Goal: Find specific page/section: Locate a particular part of the current website

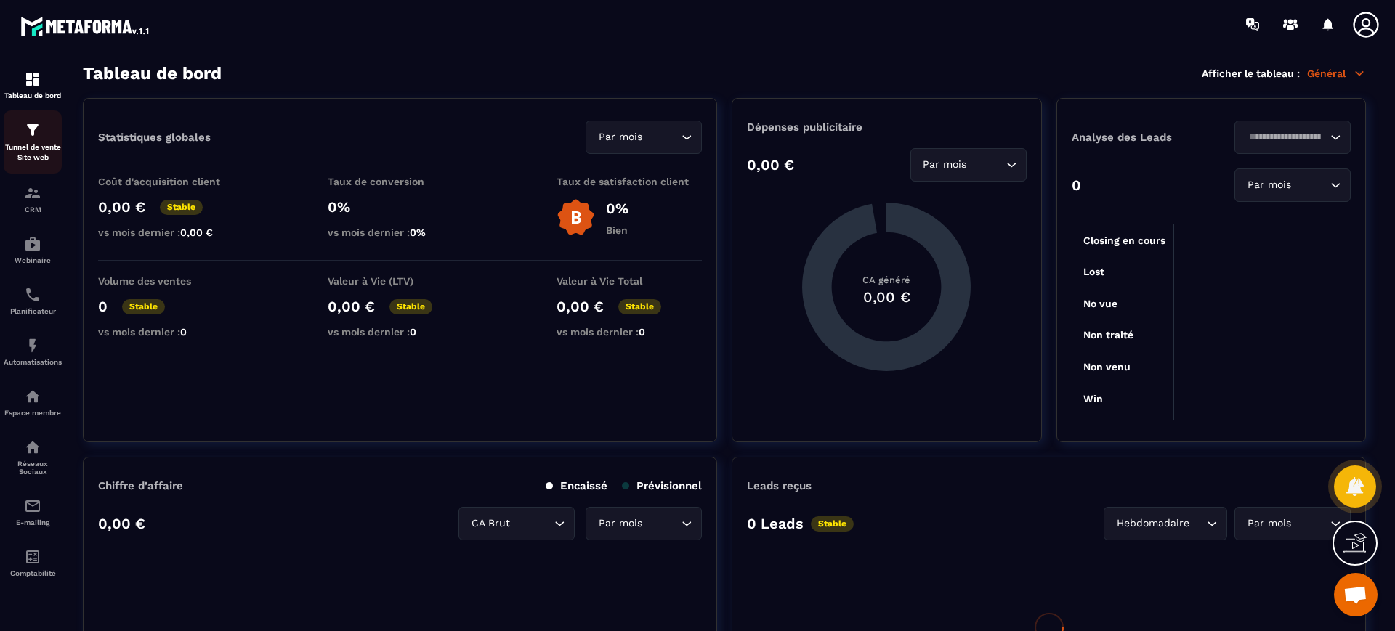
click at [49, 142] on p "Tunnel de vente Site web" at bounding box center [33, 152] width 58 height 20
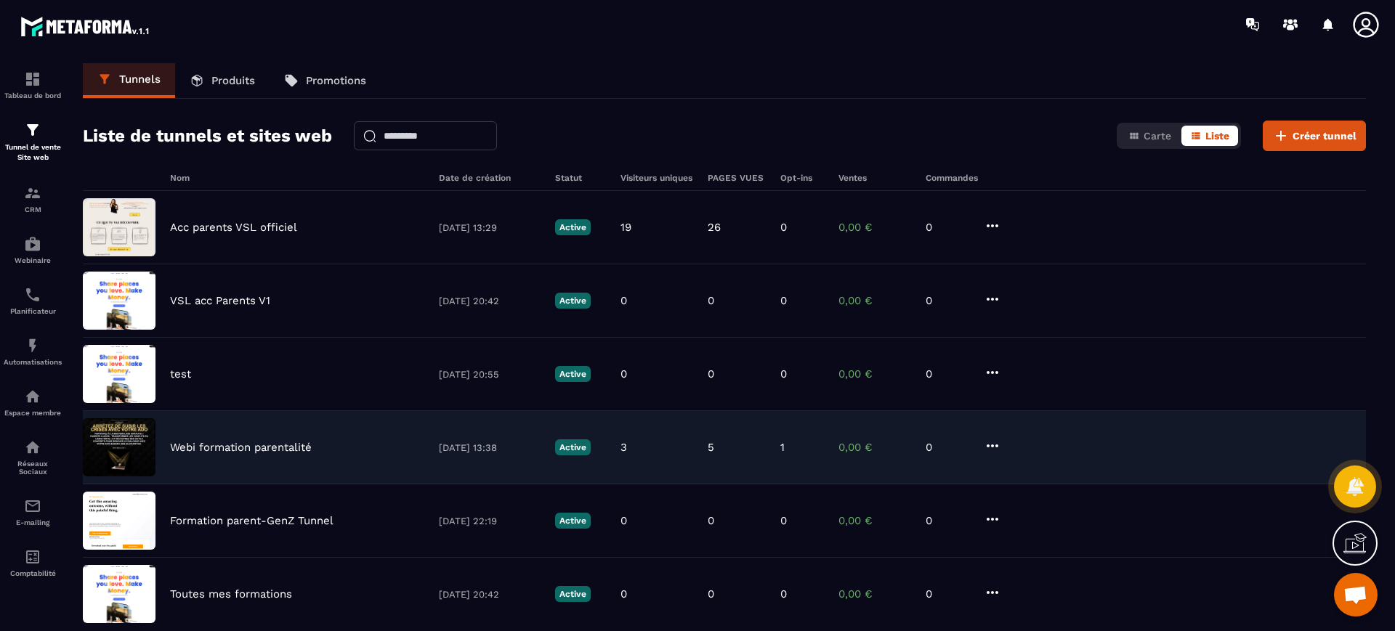
click at [233, 443] on p "Webi formation parentalité" at bounding box center [241, 447] width 142 height 13
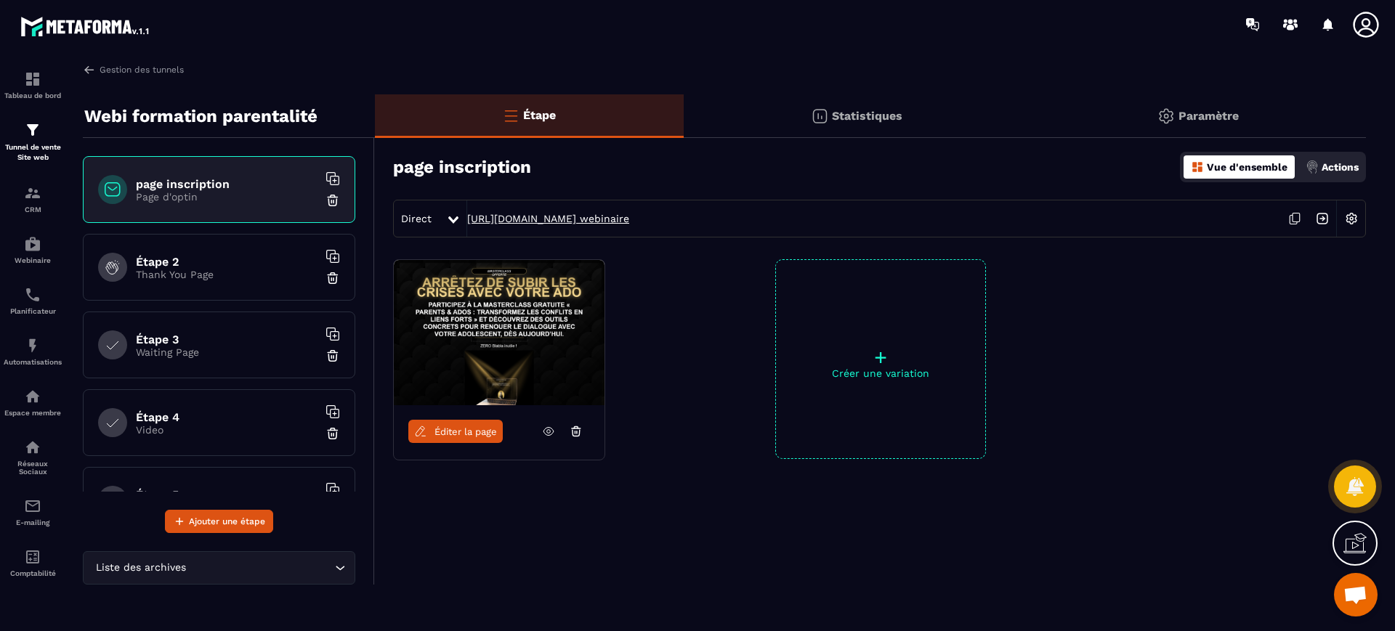
click at [629, 219] on link "[URL][DOMAIN_NAME] webinaire" at bounding box center [548, 219] width 162 height 12
click at [257, 262] on h6 "Étape 2" at bounding box center [227, 262] width 182 height 14
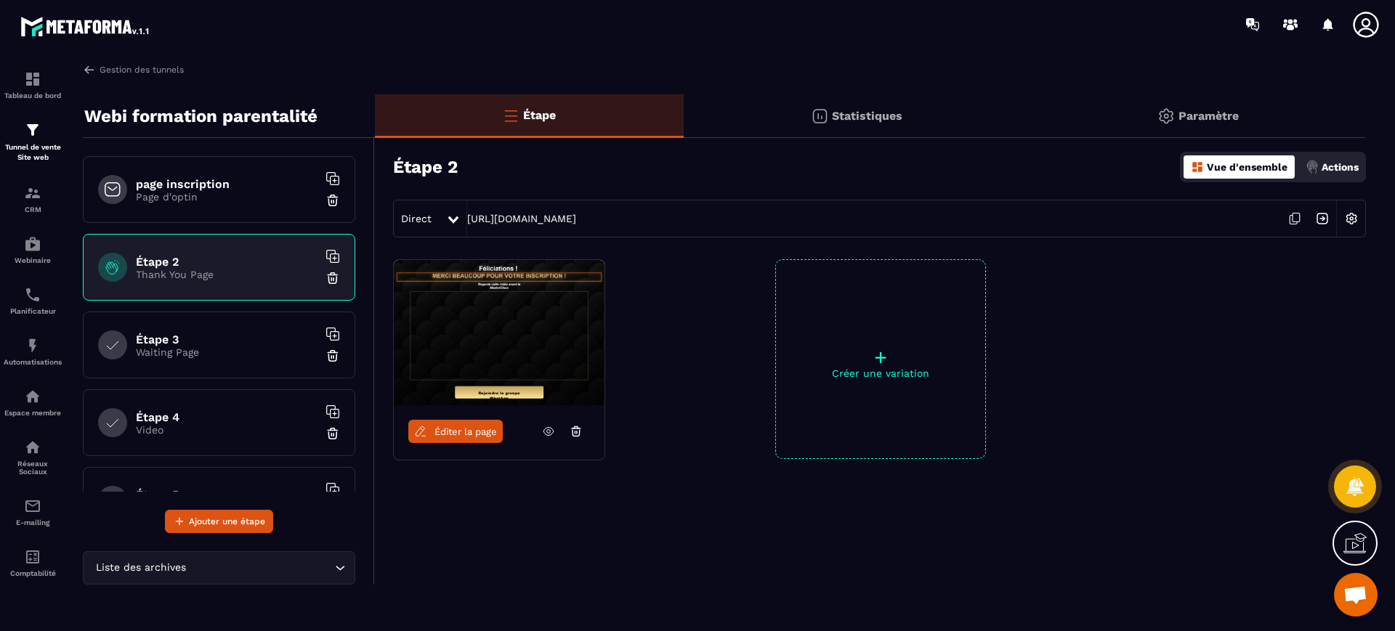
click at [606, 209] on div "Direct [URL][DOMAIN_NAME]" at bounding box center [879, 219] width 973 height 38
click at [106, 76] on div "Gestion des tunnels Webi formation parentalité page inscription Page d'optin Ét…" at bounding box center [724, 344] width 1312 height 562
click at [110, 70] on link "Gestion des tunnels" at bounding box center [133, 69] width 101 height 13
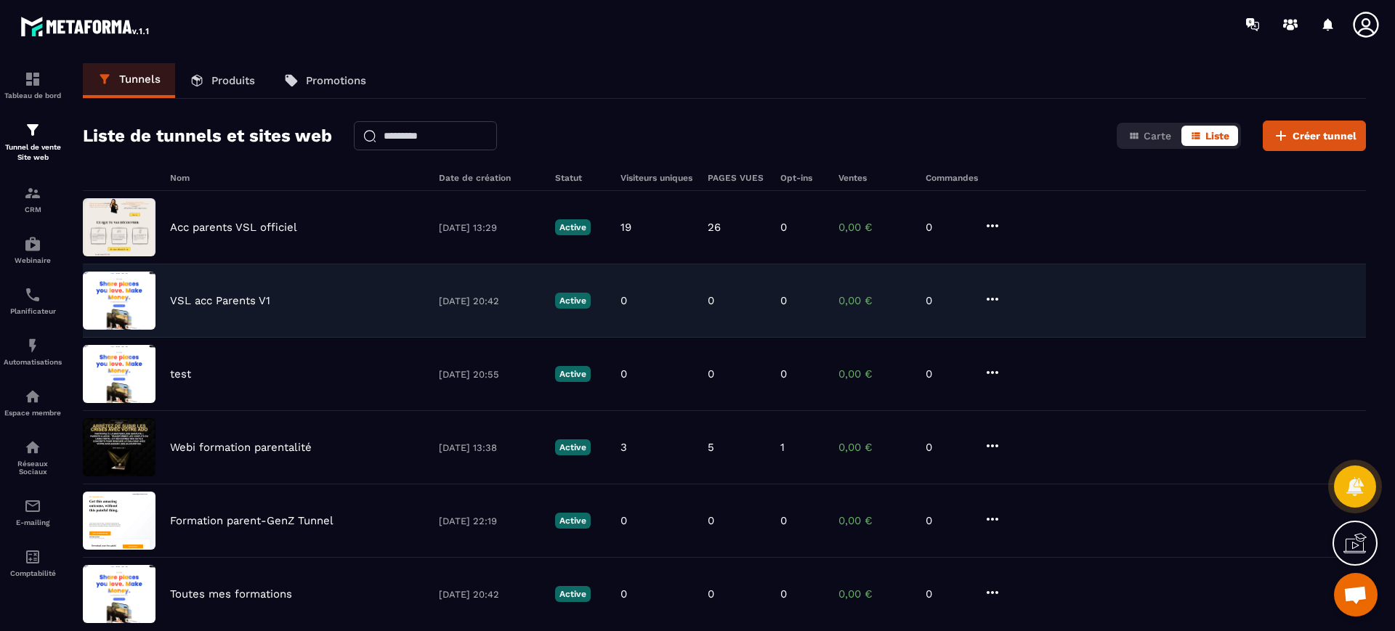
click at [245, 296] on p "VSL acc Parents V1" at bounding box center [220, 300] width 100 height 13
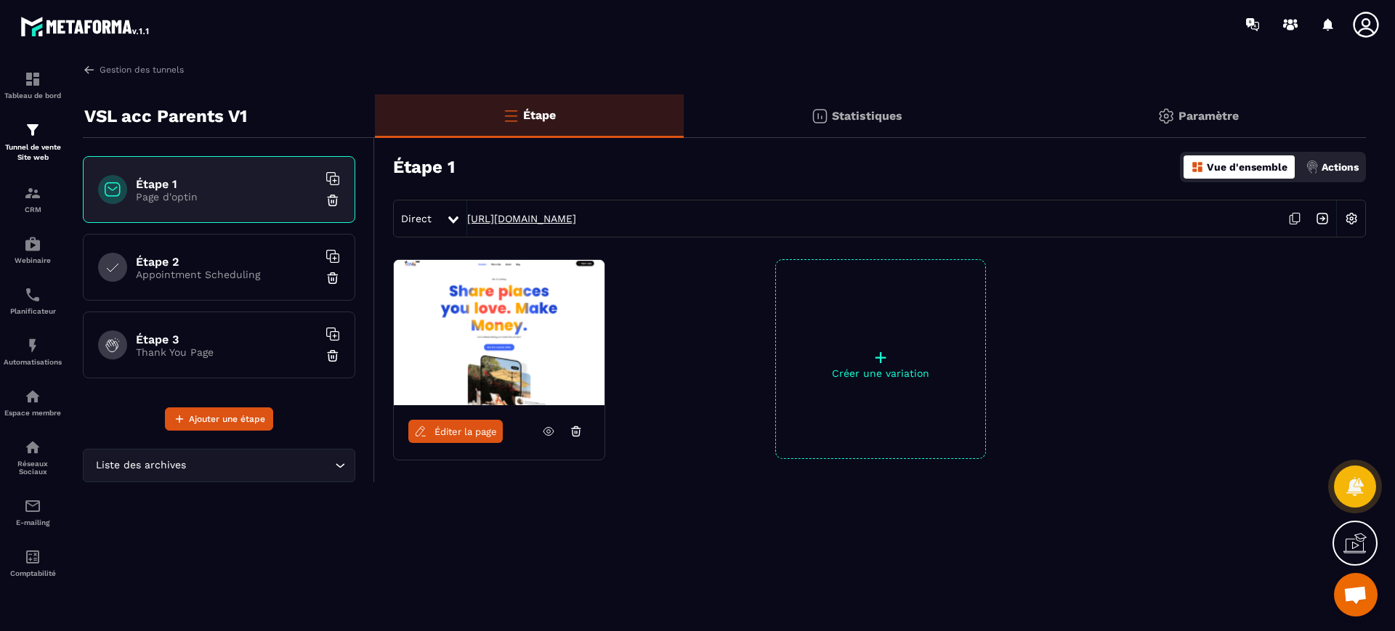
click at [522, 217] on link "[URL][DOMAIN_NAME]" at bounding box center [521, 219] width 109 height 12
click at [39, 81] on img at bounding box center [32, 78] width 17 height 17
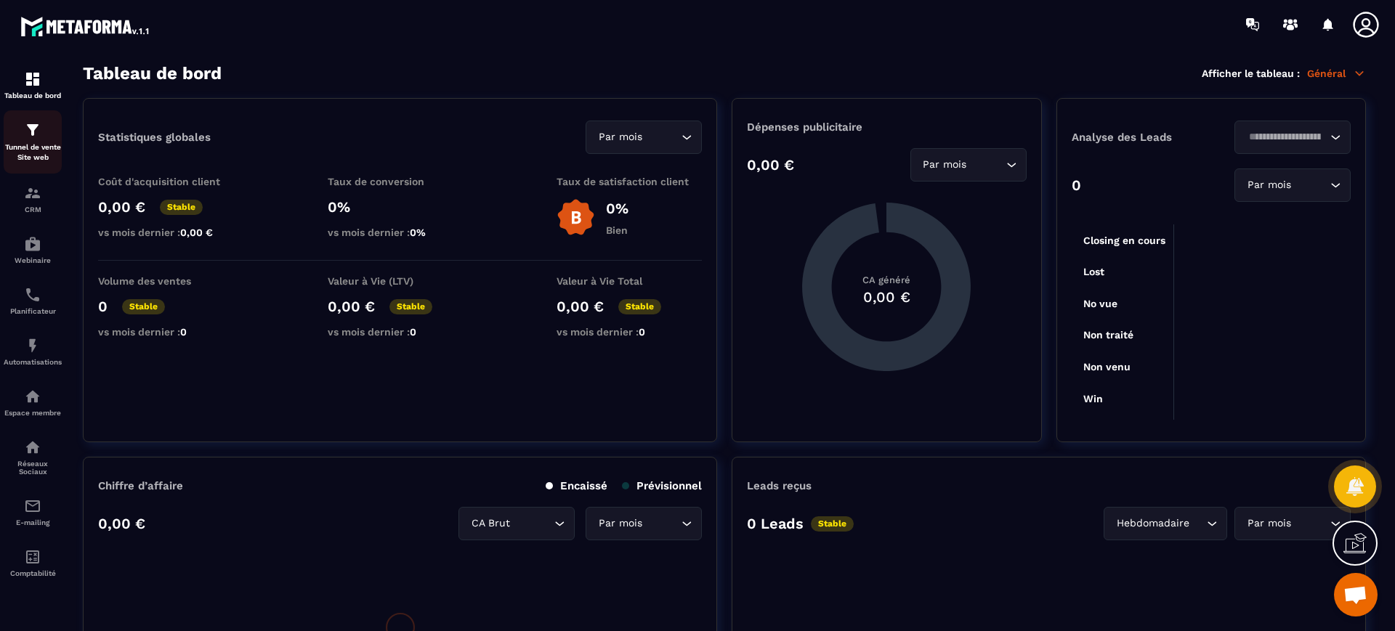
click at [18, 155] on p "Tunnel de vente Site web" at bounding box center [33, 152] width 58 height 20
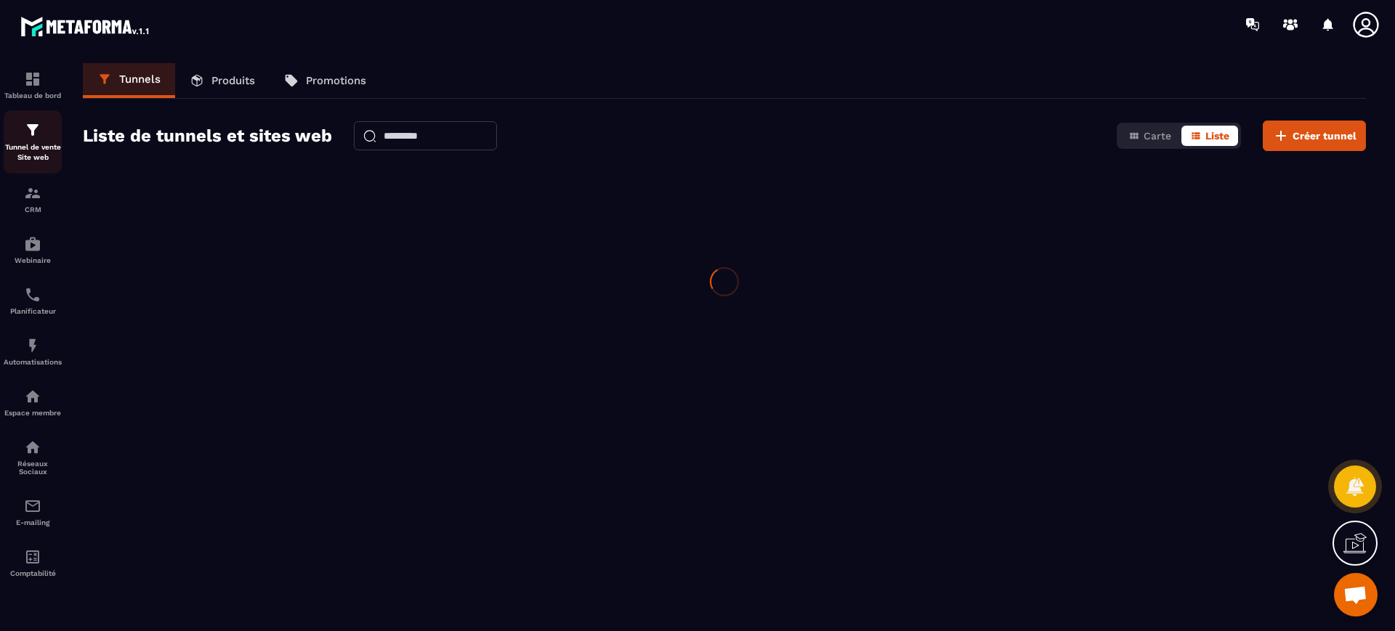
click at [31, 126] on img at bounding box center [32, 129] width 17 height 17
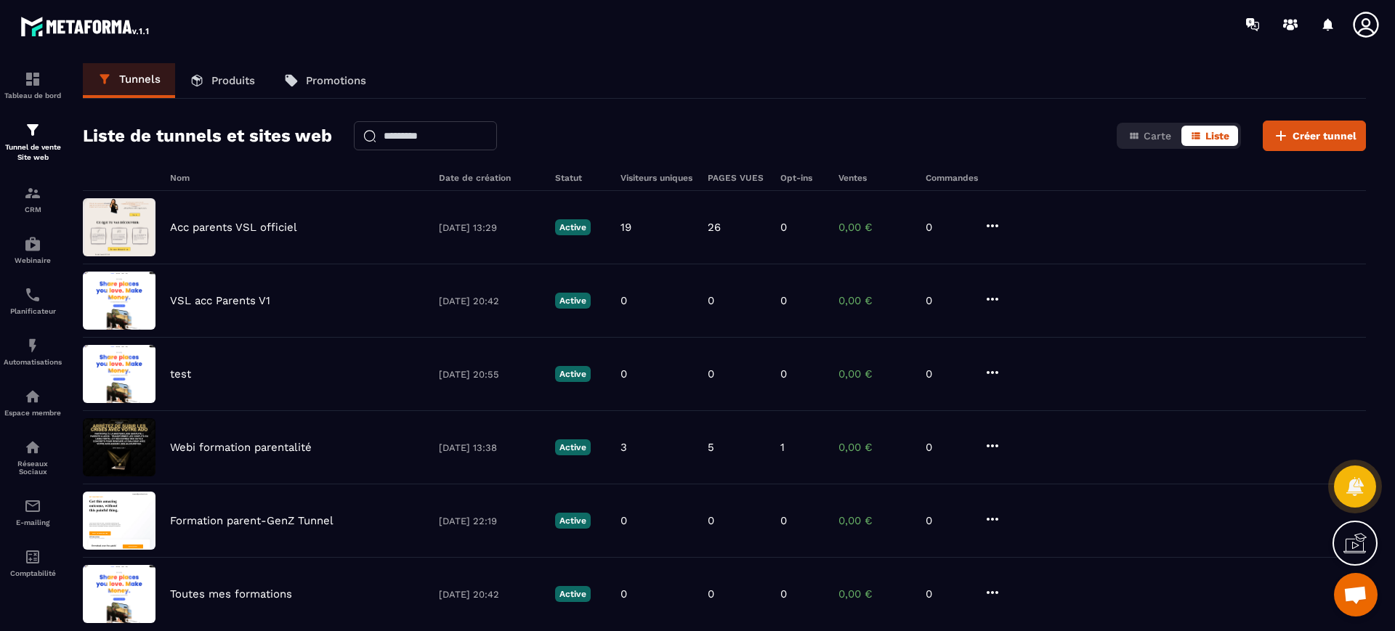
click at [1183, 36] on div at bounding box center [783, 24] width 1224 height 49
click at [295, 154] on div "Tunnels Produits Promotions Liste de tunnels et sites web Carte Liste Créer tun…" at bounding box center [724, 344] width 1312 height 562
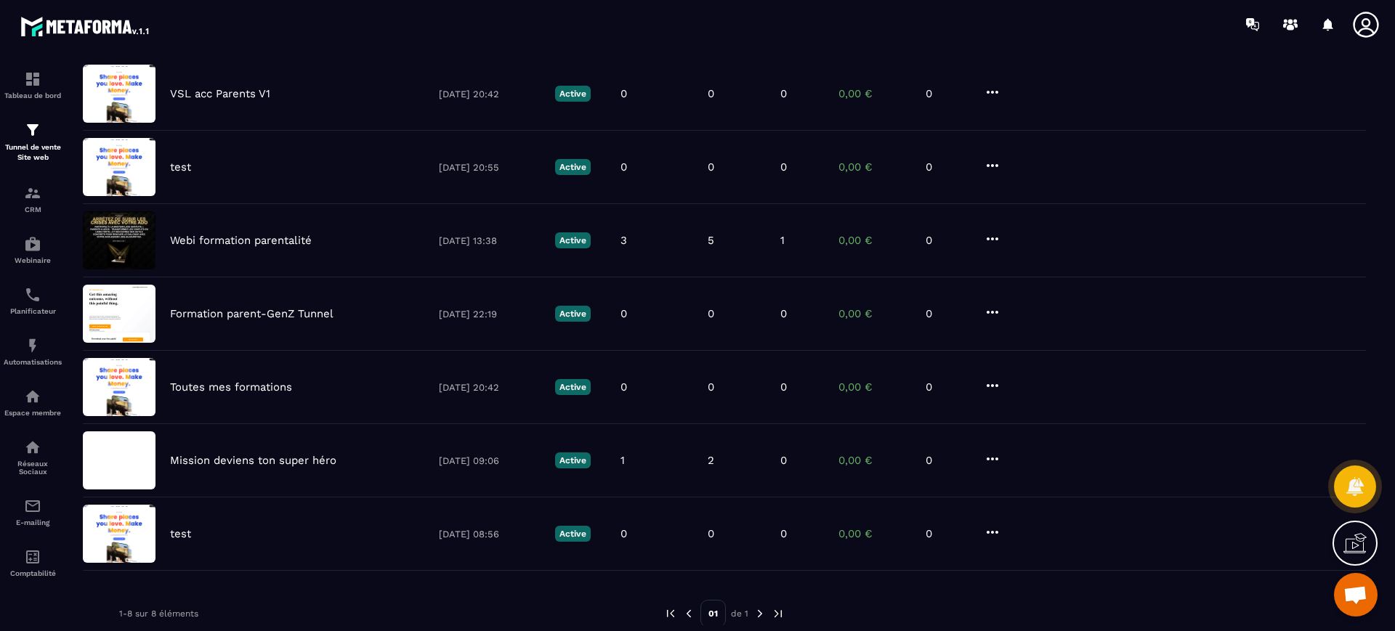
scroll to position [246, 0]
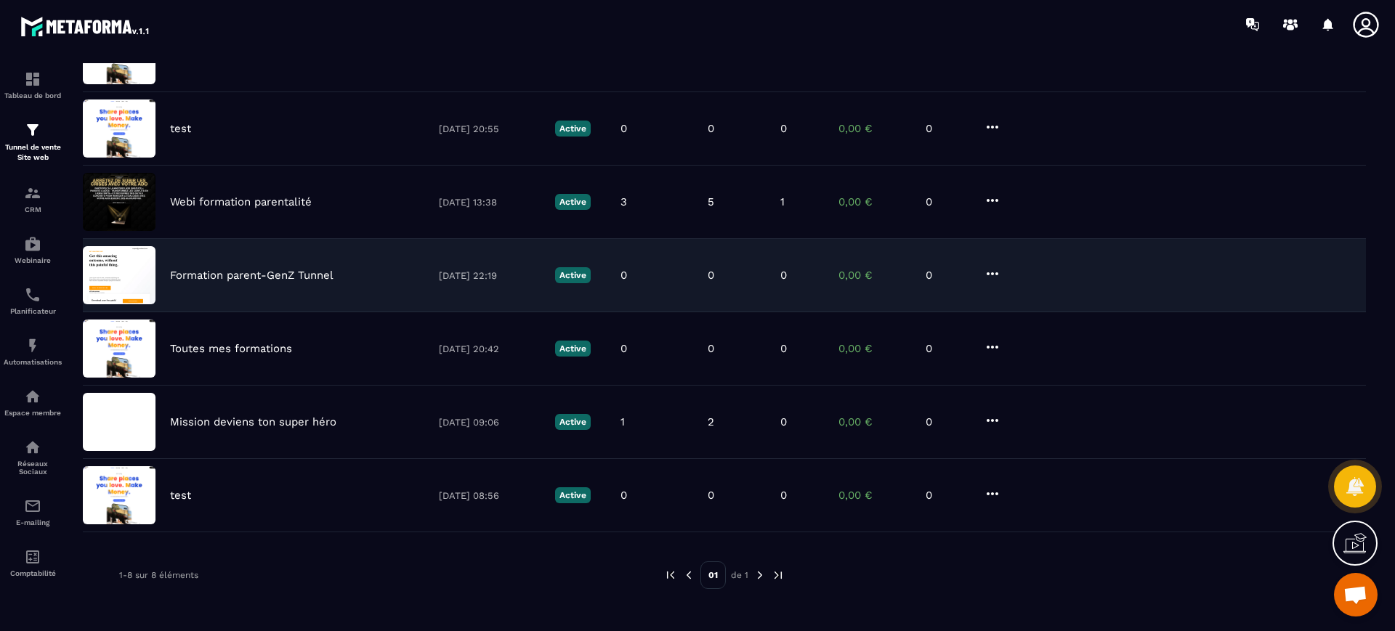
click at [254, 279] on p "Formation parent-GenZ Tunnel" at bounding box center [251, 275] width 163 height 13
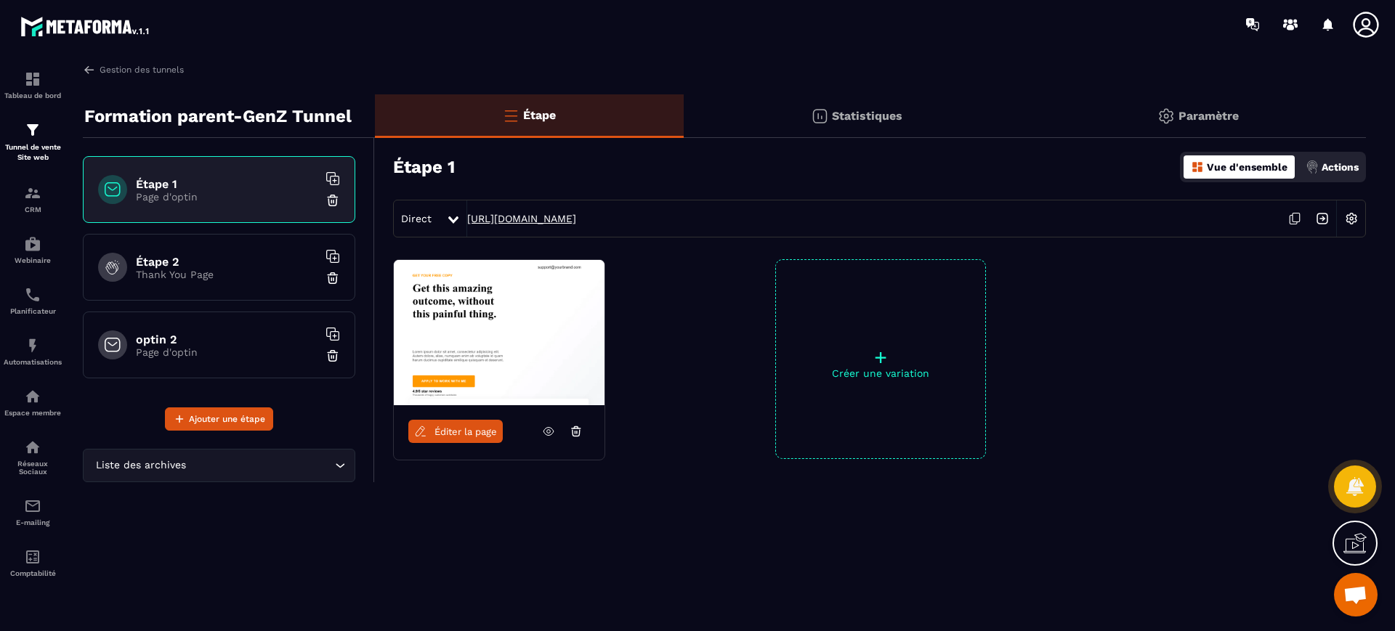
click at [509, 215] on link "[URL][DOMAIN_NAME]" at bounding box center [521, 219] width 109 height 12
click at [86, 68] on img at bounding box center [89, 69] width 13 height 13
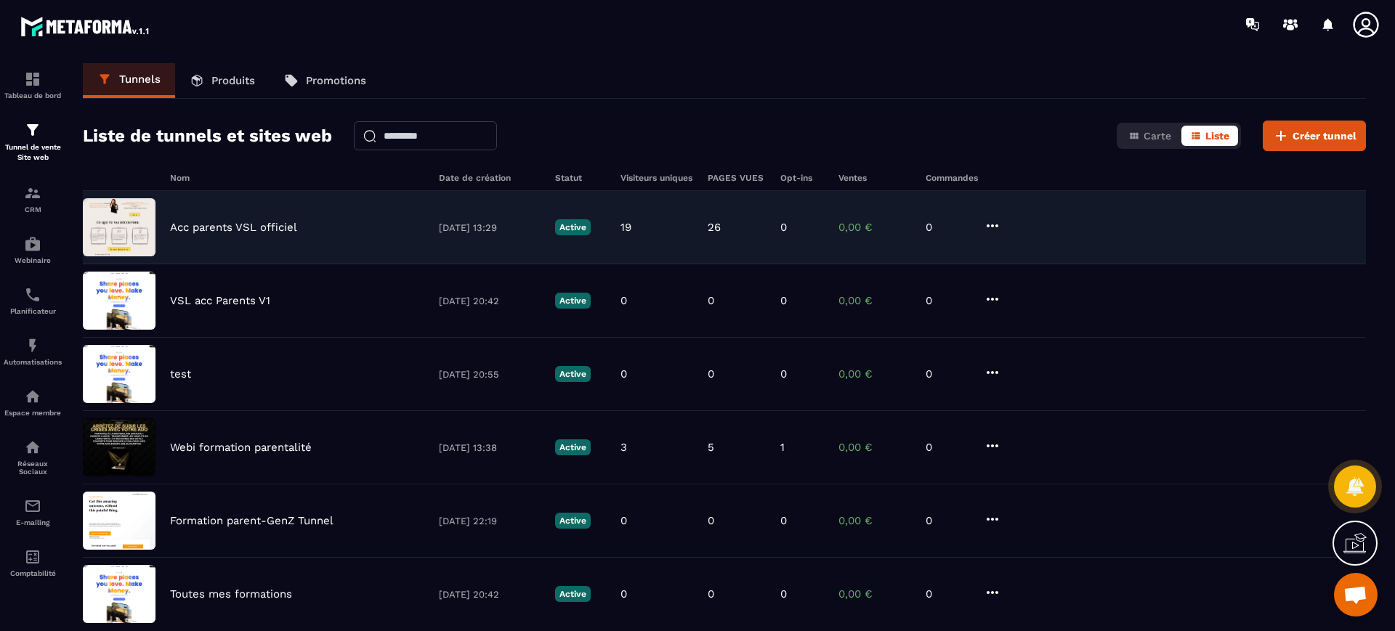
click at [259, 234] on div "Acc parents VSL officiel [DATE] 13:29 Active 19 26 0 0,00 € 0" at bounding box center [724, 227] width 1283 height 73
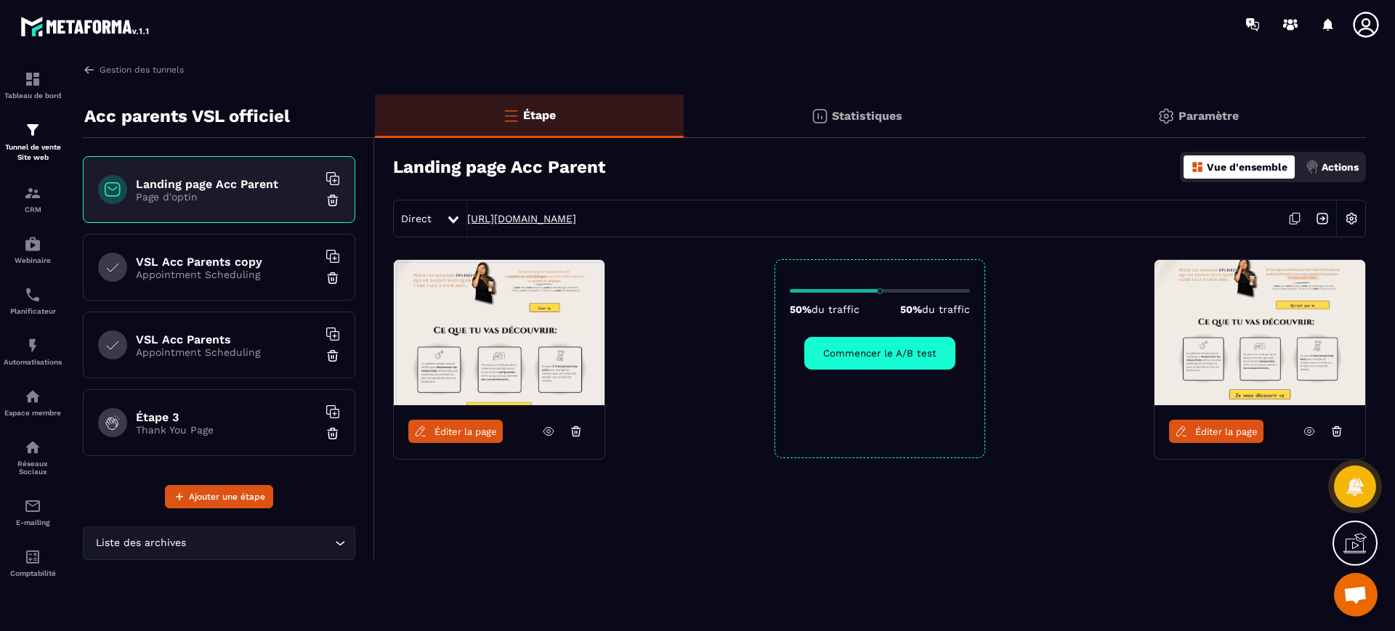
click at [501, 217] on link "[URL][DOMAIN_NAME]" at bounding box center [521, 219] width 109 height 12
drag, startPoint x: 606, startPoint y: 132, endPoint x: 594, endPoint y: 147, distance: 19.6
drag, startPoint x: 594, startPoint y: 147, endPoint x: 708, endPoint y: 68, distance: 138.5
click at [708, 68] on div "Gestion des tunnels" at bounding box center [724, 69] width 1283 height 13
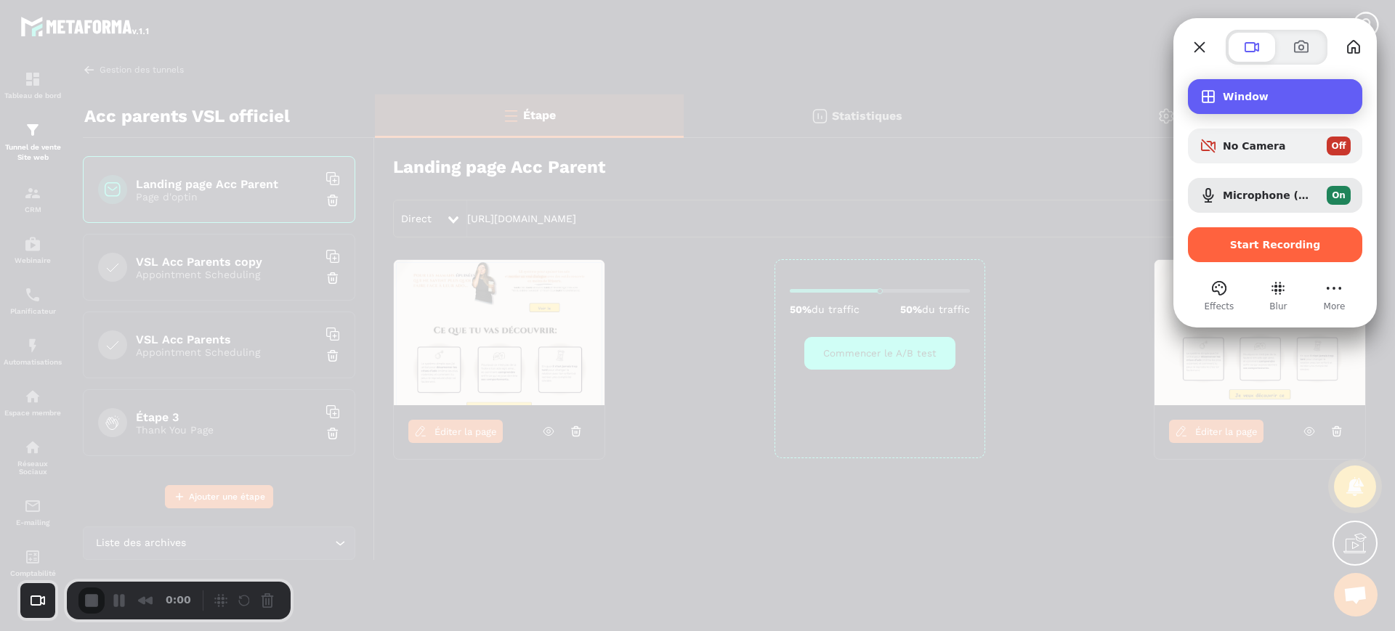
click at [1246, 107] on div "Window" at bounding box center [1275, 96] width 174 height 35
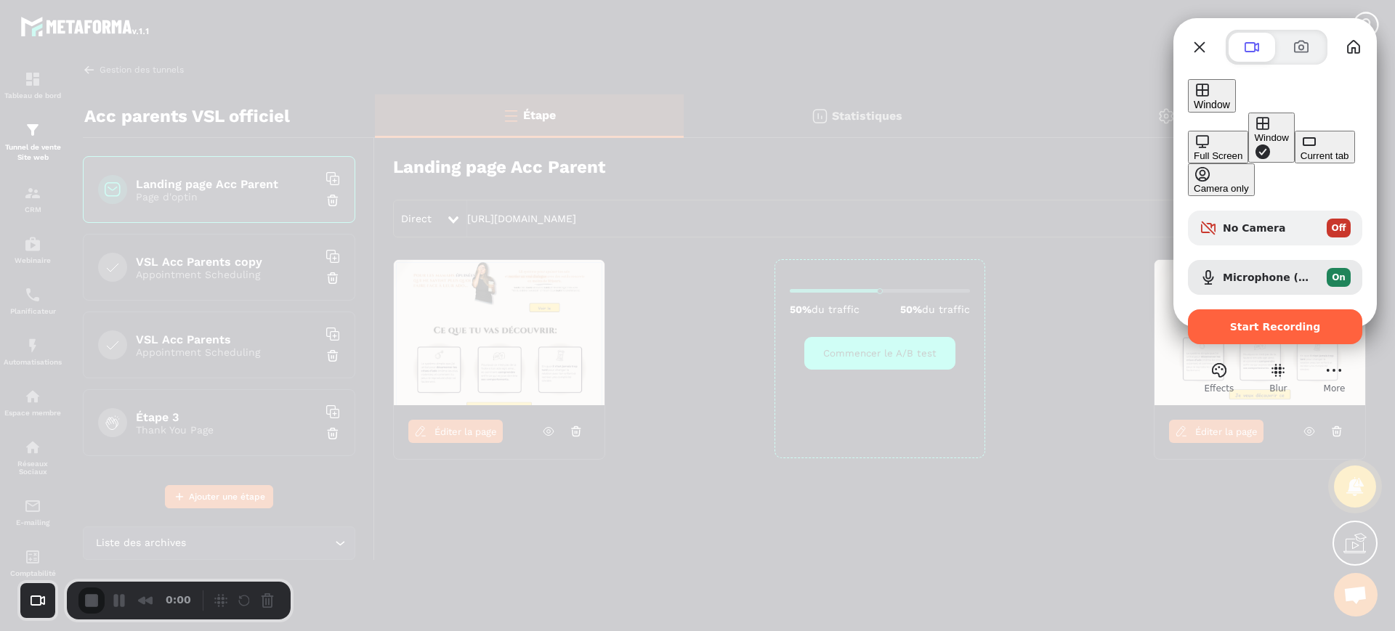
click at [1194, 150] on div "Full Screen" at bounding box center [1218, 155] width 49 height 11
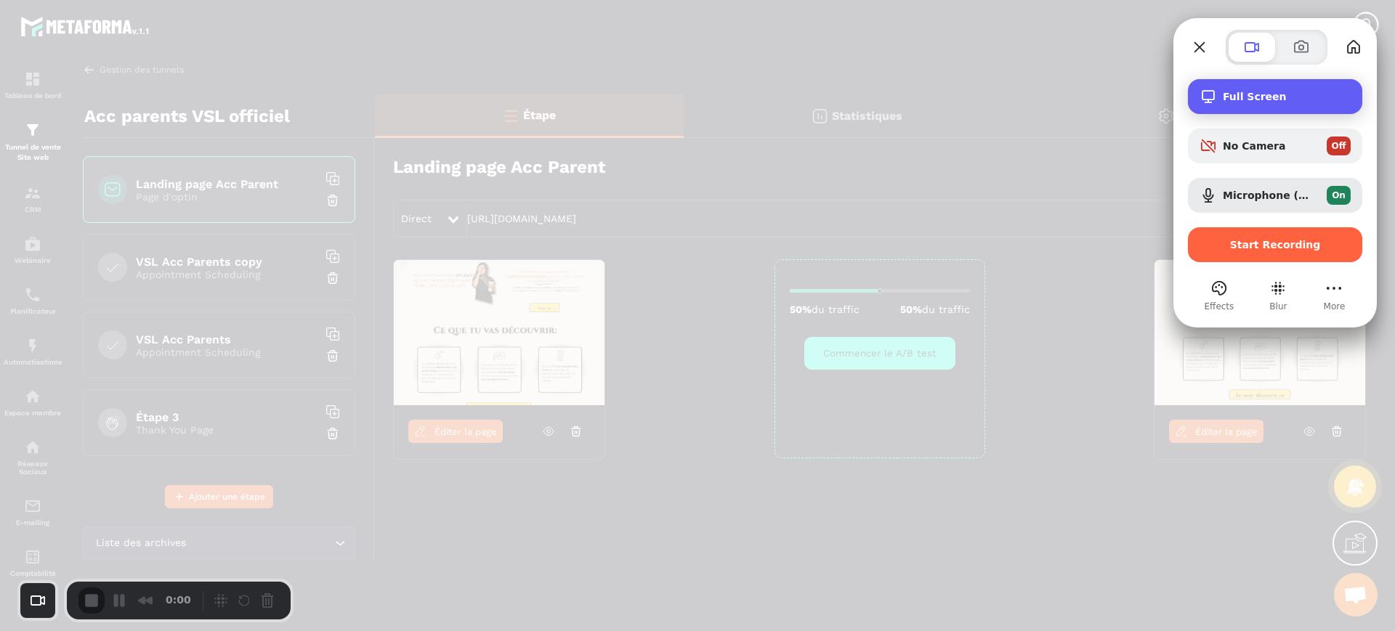
click at [1221, 96] on div "Recording options" at bounding box center [1211, 96] width 23 height 17
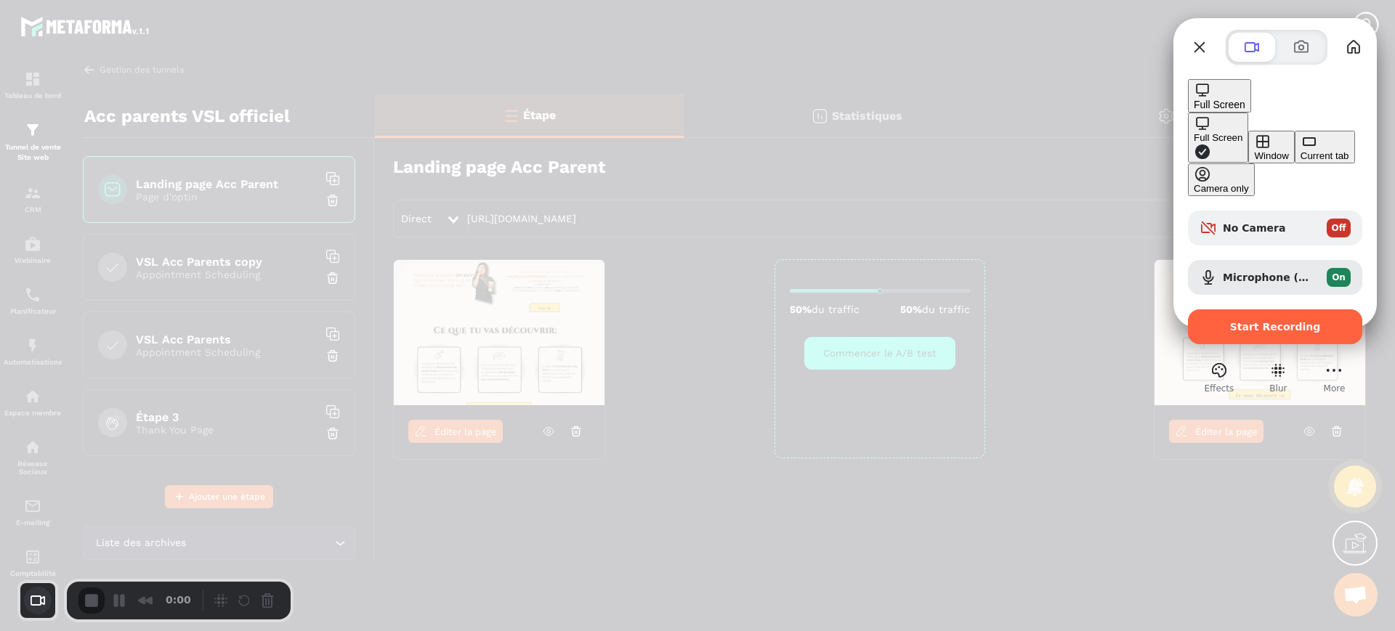
click at [34, 600] on button "Choose camera" at bounding box center [38, 601] width 28 height 28
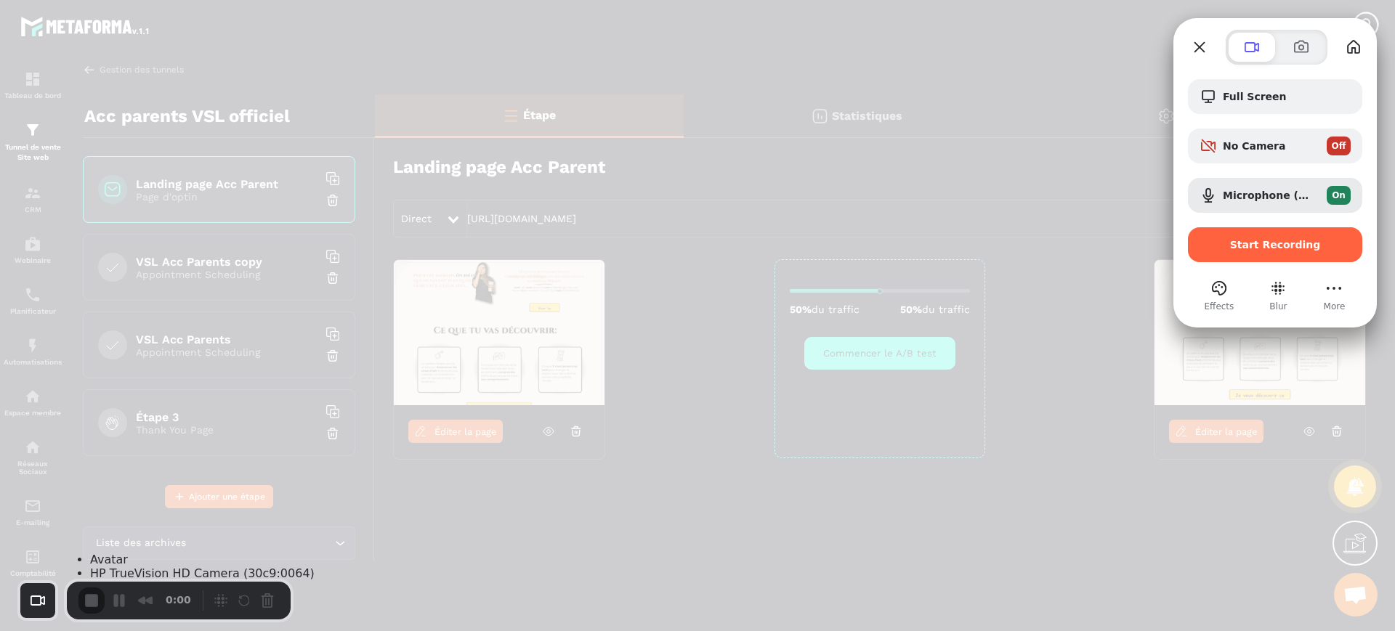
click at [118, 557] on span "Avatar" at bounding box center [109, 560] width 38 height 14
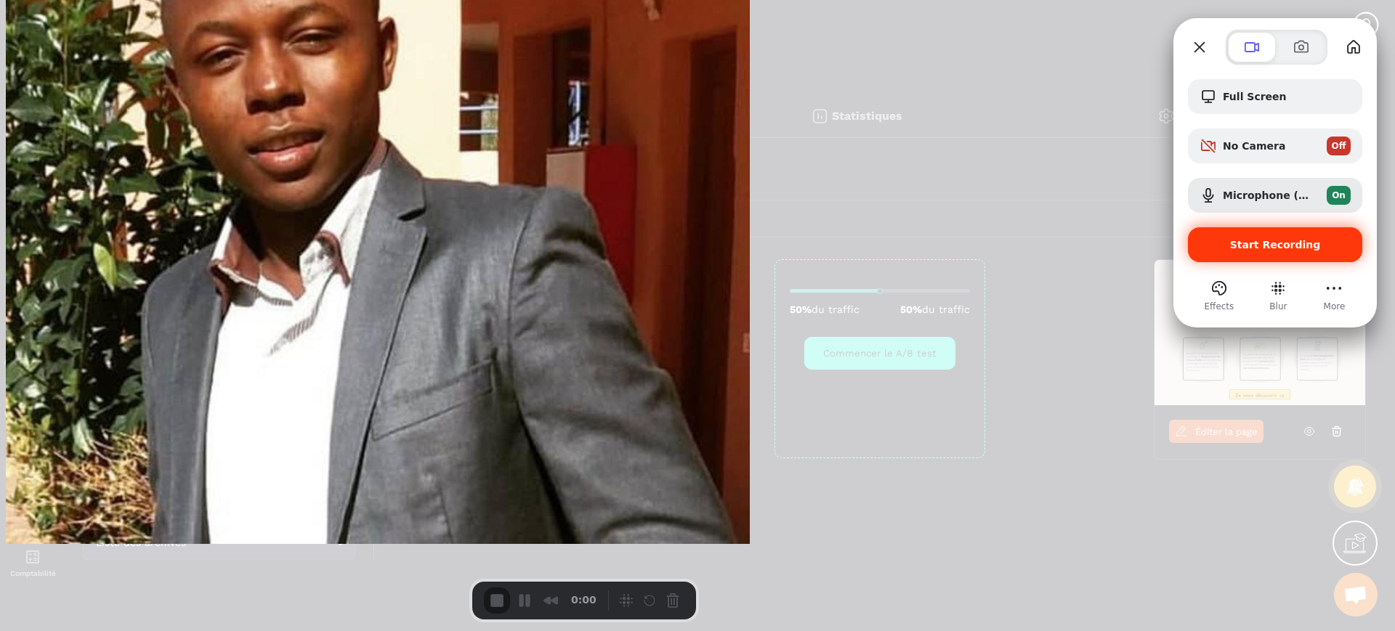
click at [1268, 239] on span "Start Recording" at bounding box center [1275, 245] width 91 height 12
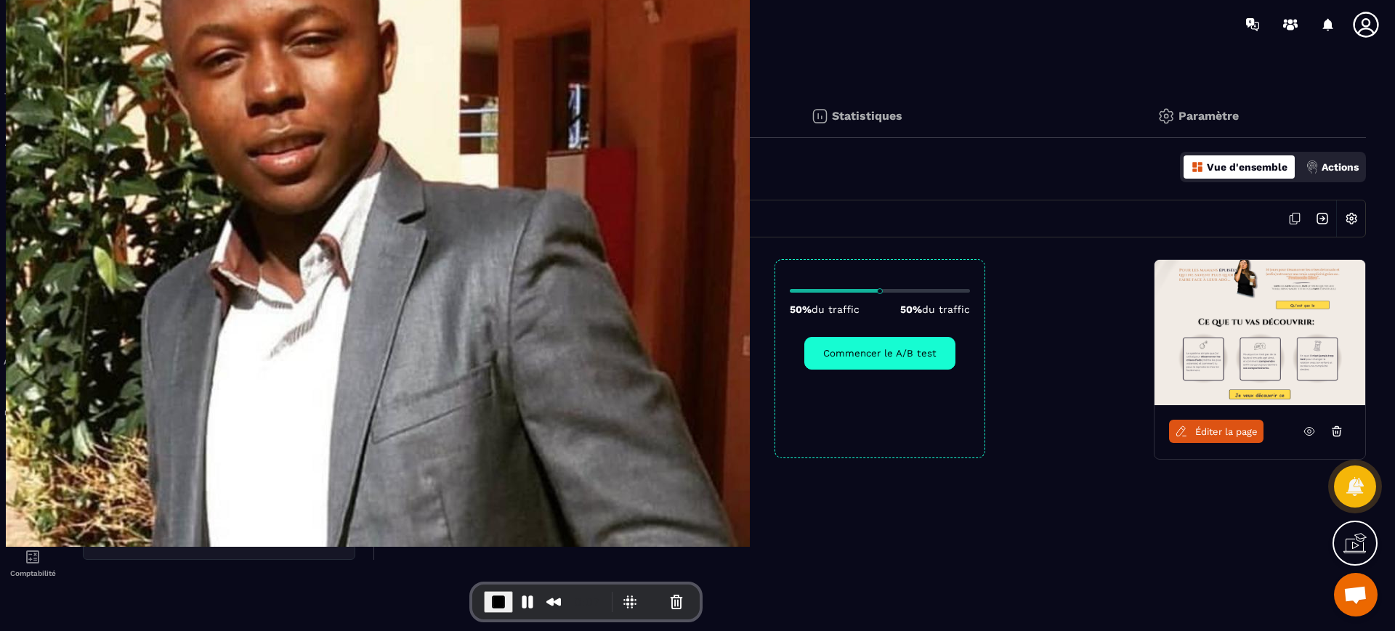
drag, startPoint x: 287, startPoint y: 116, endPoint x: 94, endPoint y: 116, distance: 192.6
click at [94, 118] on p "Acc parents VSL officiel" at bounding box center [187, 116] width 206 height 29
click at [453, 435] on span "Éditer la page" at bounding box center [466, 432] width 62 height 11
